Goal: Contribute content

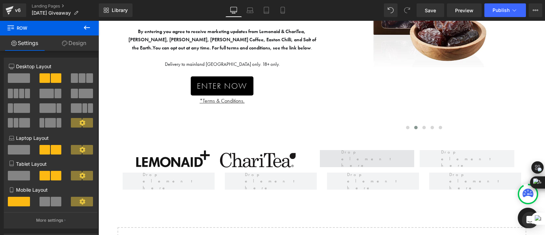
scroll to position [186, 0]
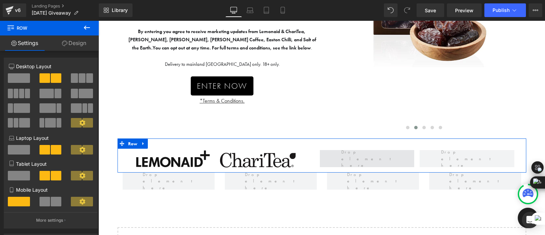
click at [346, 156] on span at bounding box center [367, 158] width 94 height 17
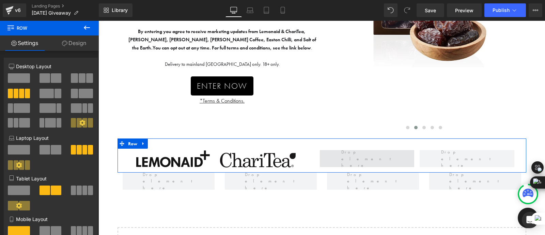
click at [351, 158] on span at bounding box center [367, 159] width 56 height 24
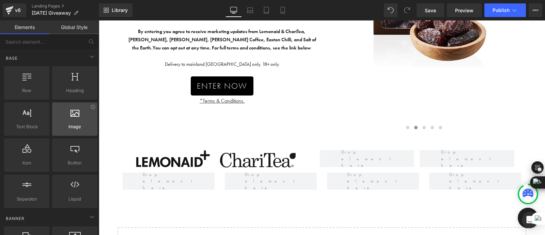
click at [68, 125] on span "Image" at bounding box center [74, 126] width 41 height 7
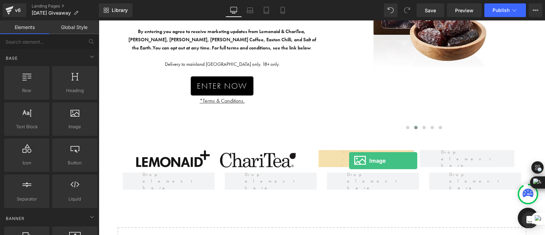
drag, startPoint x: 166, startPoint y: 144, endPoint x: 349, endPoint y: 161, distance: 183.7
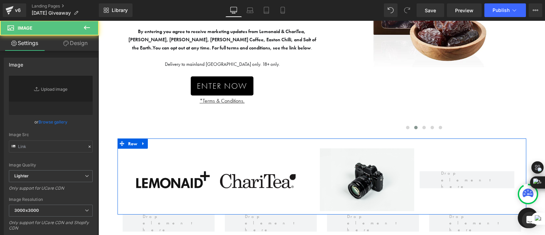
type input "//[DOMAIN_NAME][URL]"
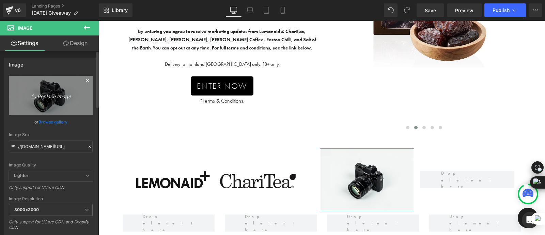
click at [49, 86] on link "Replace Image" at bounding box center [51, 95] width 84 height 39
type input "C:\fakepath\[PERSON_NAME] Logo (black) (1).png"
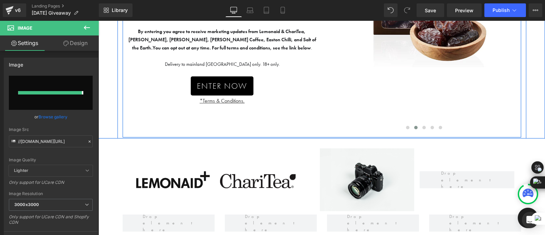
type input "[URL][DOMAIN_NAME]"
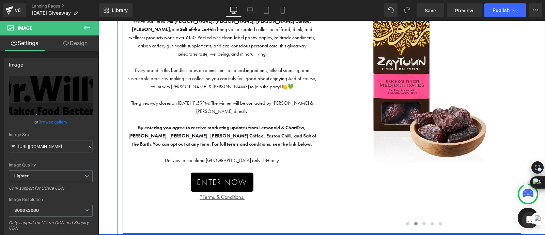
scroll to position [253, 0]
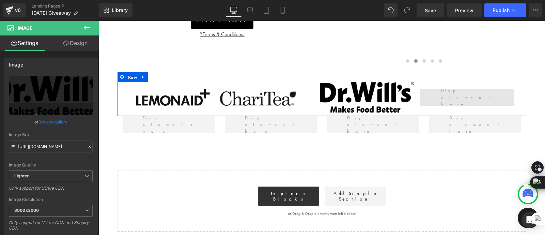
click at [474, 97] on span at bounding box center [467, 98] width 56 height 24
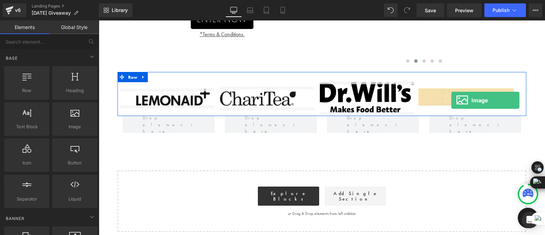
drag, startPoint x: 177, startPoint y: 140, endPoint x: 451, endPoint y: 100, distance: 277.3
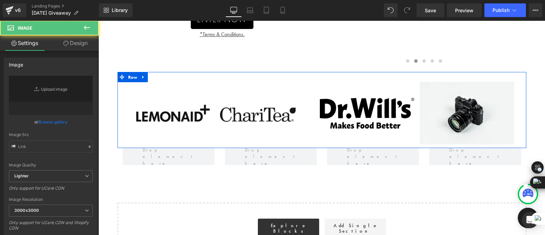
type input "//[DOMAIN_NAME][URL]"
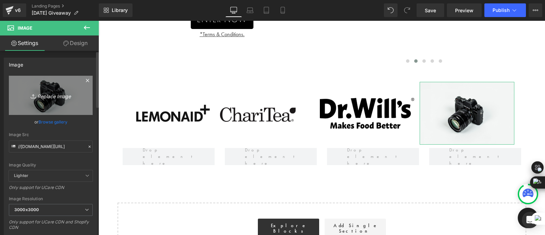
click at [49, 92] on icon "Replace Image" at bounding box center [51, 95] width 55 height 9
type input "C:\fakepath\[PERSON_NAME].webp"
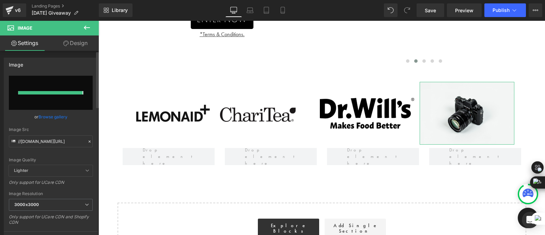
type input "[URL][DOMAIN_NAME][PERSON_NAME]"
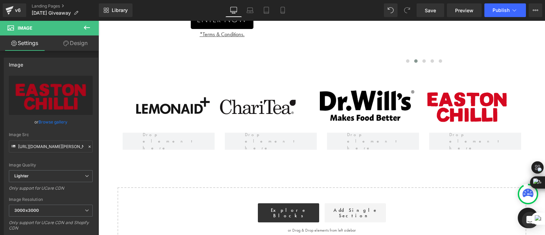
click at [378, 182] on div "Win a bundle of natural, better-for-you essentials — delivered to your door! 🌿 …" at bounding box center [321, 31] width 447 height 435
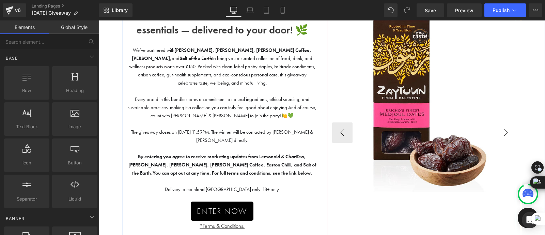
scroll to position [58, 0]
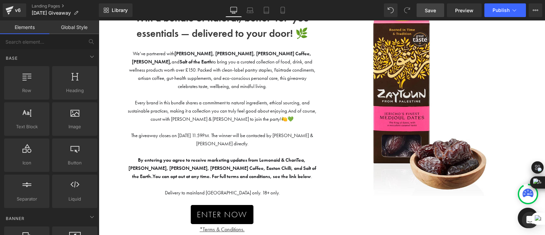
click at [426, 13] on span "Save" at bounding box center [430, 10] width 11 height 7
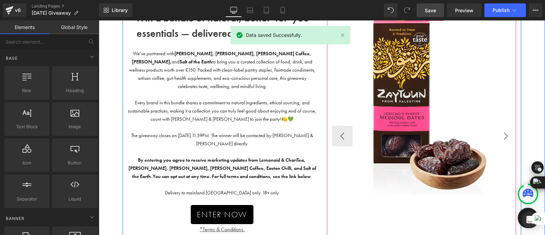
click at [507, 140] on button "›" at bounding box center [506, 136] width 20 height 20
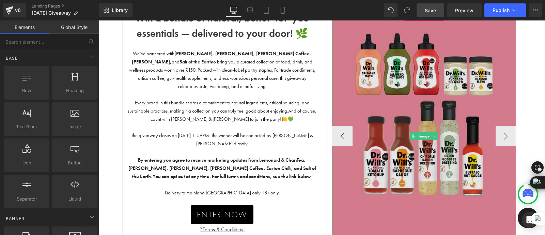
click at [430, 121] on img at bounding box center [424, 136] width 184 height 249
click at [422, 112] on img at bounding box center [424, 136] width 184 height 249
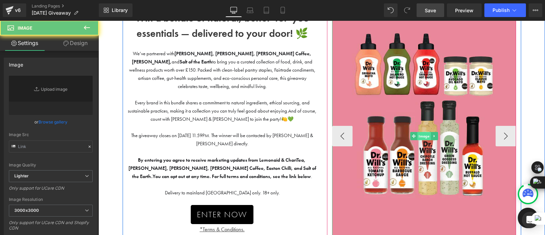
type input "[URL][DOMAIN_NAME]"
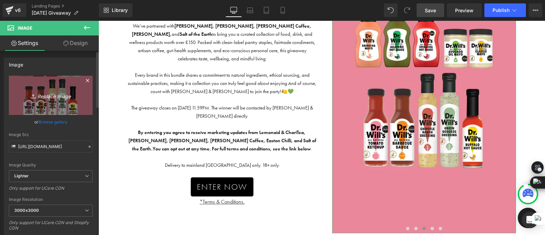
click at [49, 96] on icon "Replace Image" at bounding box center [51, 95] width 55 height 9
type input "C:\fakepath\ills.jpeg"
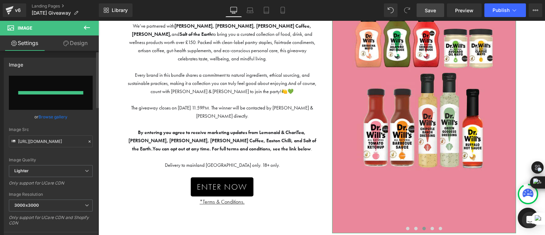
type input "[URL][DOMAIN_NAME]"
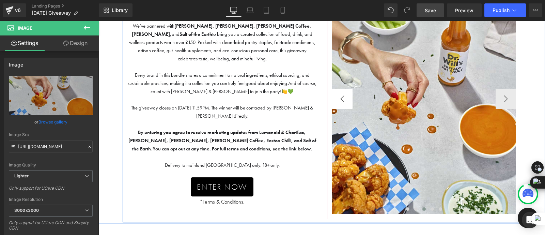
click at [339, 92] on button "‹" at bounding box center [342, 99] width 20 height 20
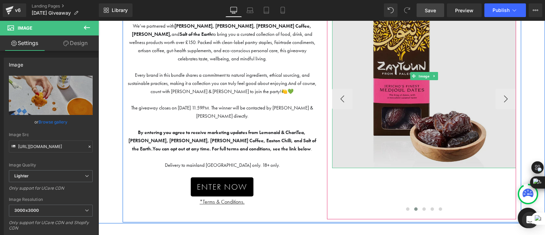
click at [437, 128] on img at bounding box center [424, 76] width 184 height 184
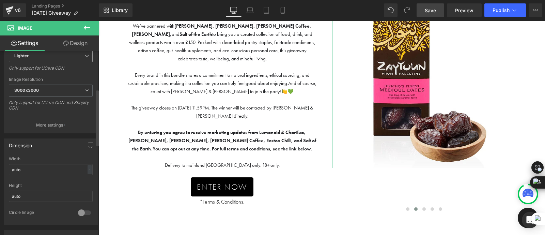
scroll to position [125, 0]
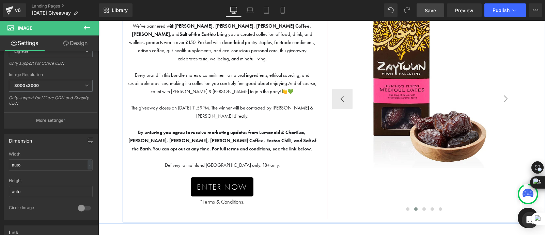
click at [521, 101] on div "Win a bundle of natural, better-for-you essentials — delivered to your door! 🌿 …" at bounding box center [322, 102] width 409 height 242
click at [507, 100] on button "›" at bounding box center [506, 99] width 20 height 20
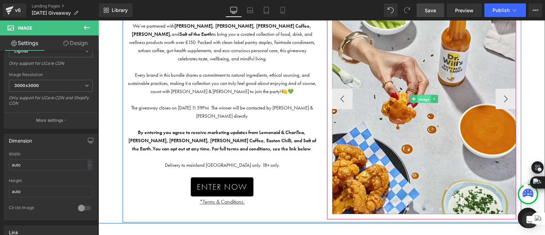
click at [426, 98] on span "Image" at bounding box center [424, 99] width 14 height 8
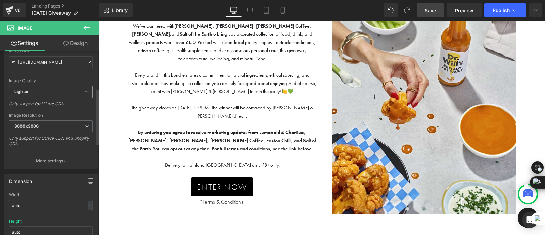
scroll to position [130, 0]
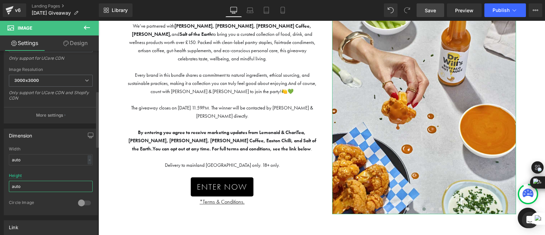
click at [24, 182] on input "auto" at bounding box center [51, 186] width 84 height 11
type input "a"
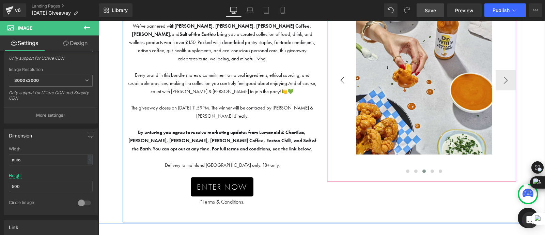
click at [338, 73] on button "‹" at bounding box center [342, 80] width 20 height 20
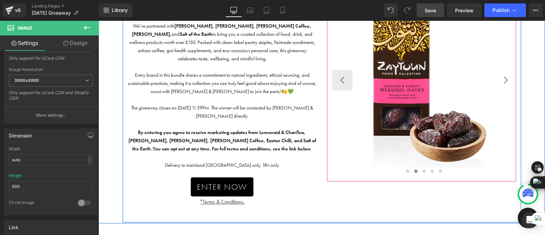
click at [501, 81] on button "›" at bounding box center [506, 80] width 20 height 20
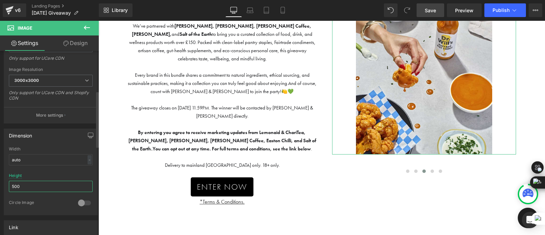
click at [30, 190] on input "500" at bounding box center [51, 186] width 84 height 11
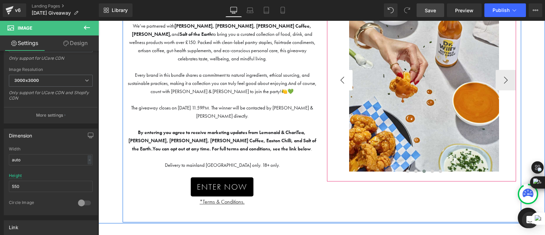
click at [341, 86] on button "‹" at bounding box center [342, 80] width 20 height 20
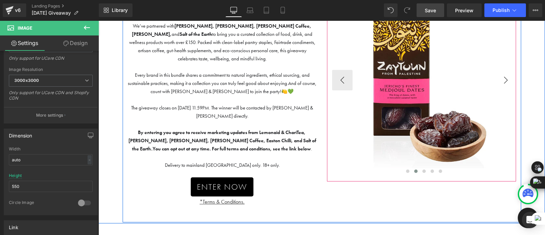
click at [507, 80] on button "›" at bounding box center [506, 80] width 20 height 20
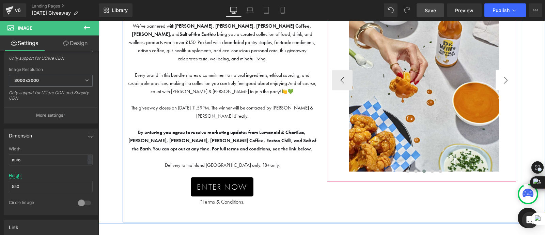
click at [508, 81] on button "›" at bounding box center [506, 80] width 20 height 20
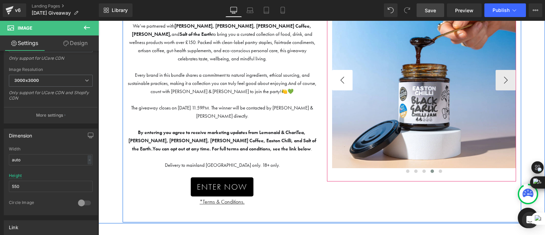
click at [334, 82] on button "‹" at bounding box center [342, 80] width 20 height 20
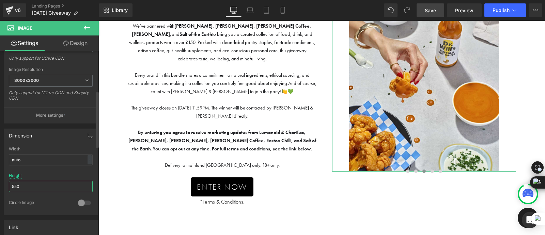
click at [28, 186] on input "550" at bounding box center [51, 186] width 84 height 11
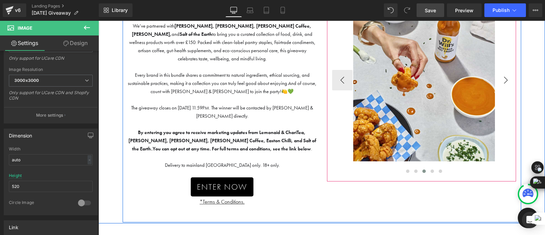
click at [506, 87] on button "›" at bounding box center [506, 80] width 20 height 20
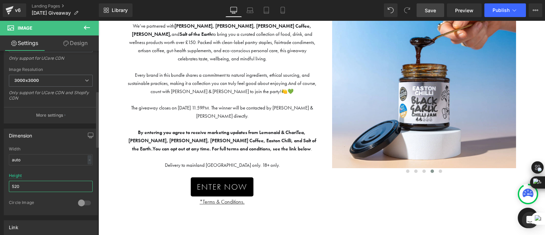
click at [37, 183] on input "520" at bounding box center [51, 186] width 84 height 11
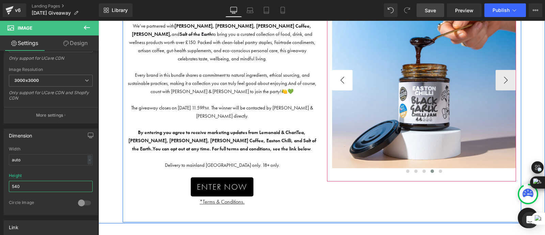
type input "540"
click at [339, 85] on button "‹" at bounding box center [342, 80] width 20 height 20
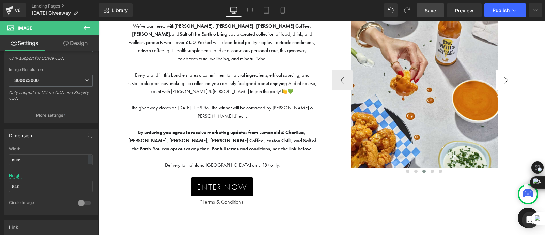
click at [504, 83] on button "›" at bounding box center [506, 80] width 20 height 20
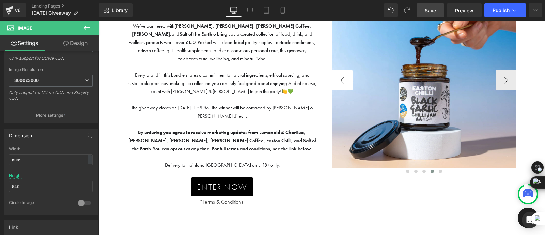
click at [337, 84] on button "‹" at bounding box center [342, 80] width 20 height 20
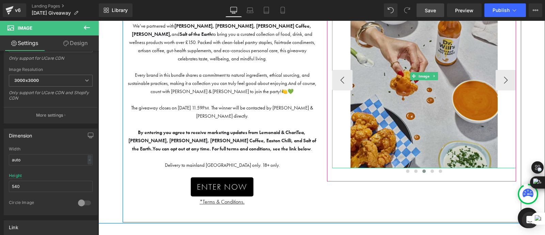
scroll to position [0, 0]
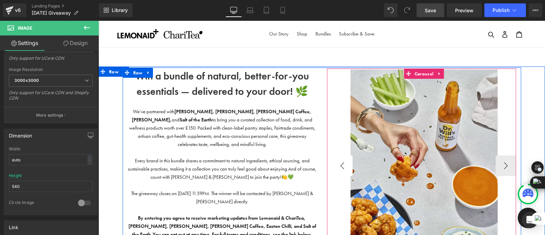
click at [340, 168] on button "‹" at bounding box center [342, 165] width 20 height 20
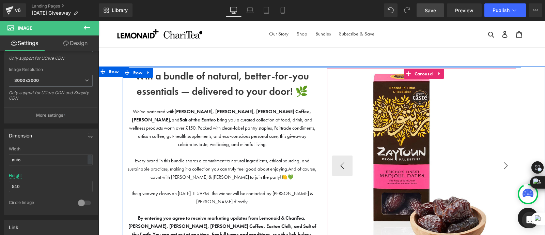
click at [502, 164] on button "›" at bounding box center [506, 165] width 20 height 20
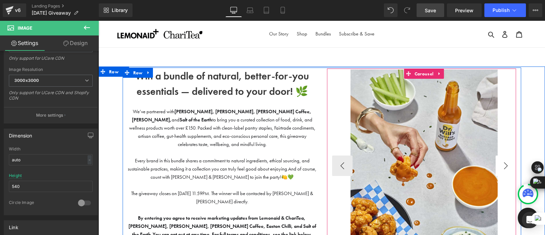
click at [502, 164] on button "›" at bounding box center [506, 165] width 20 height 20
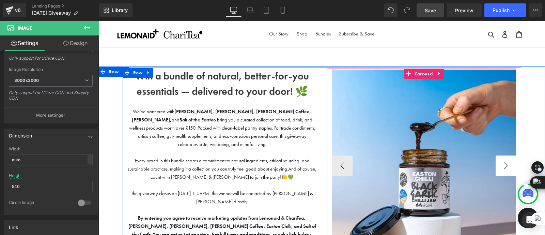
click at [502, 164] on button "›" at bounding box center [506, 165] width 20 height 20
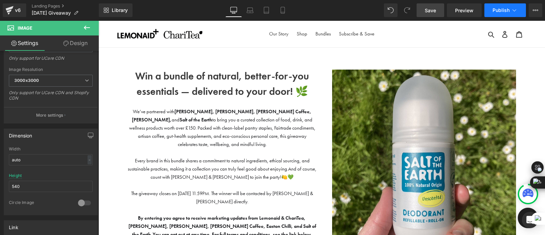
click at [504, 7] on span "Publish" at bounding box center [501, 9] width 17 height 5
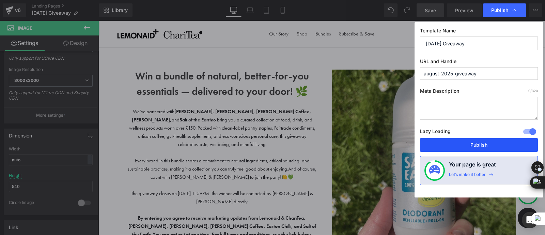
drag, startPoint x: 453, startPoint y: 145, endPoint x: 335, endPoint y: 118, distance: 120.9
click at [453, 145] on button "Publish" at bounding box center [479, 145] width 118 height 14
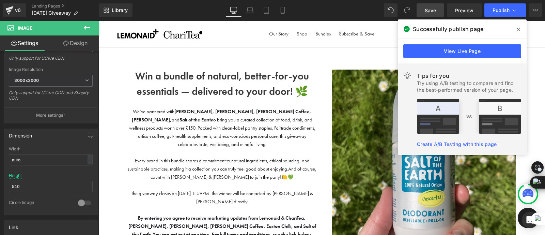
click at [517, 29] on icon at bounding box center [518, 29] width 3 height 5
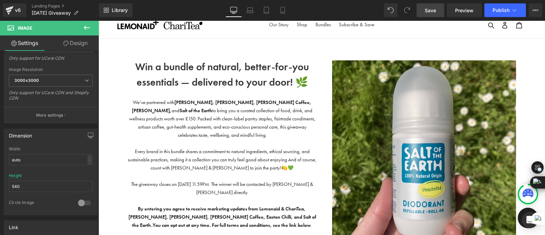
scroll to position [9, 0]
click at [220, 111] on span "We’ve partnered with [PERSON_NAME], [PERSON_NAME], [PERSON_NAME] Coffee, Easton…" at bounding box center [222, 119] width 186 height 39
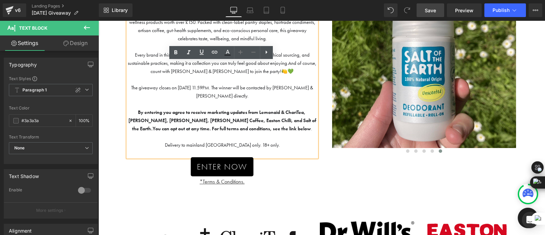
scroll to position [0, 0]
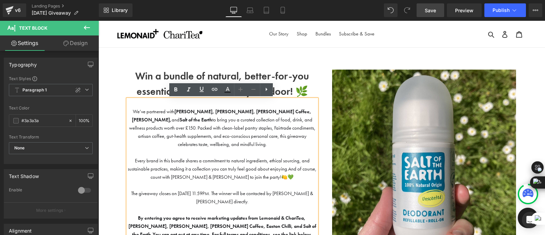
drag, startPoint x: 222, startPoint y: 27, endPoint x: 161, endPoint y: 62, distance: 70.1
click at [192, 82] on b "Win a bundle of natural, better-for-you essentials — delivered to your door! 🌿" at bounding box center [222, 84] width 174 height 28
click at [254, 129] on span "We’ve partnered with [PERSON_NAME], [PERSON_NAME], [PERSON_NAME] Coffee, Easton…" at bounding box center [222, 127] width 186 height 39
